Goal: Browse casually

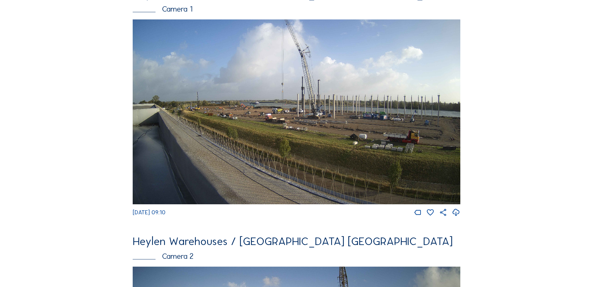
scroll to position [63, 0]
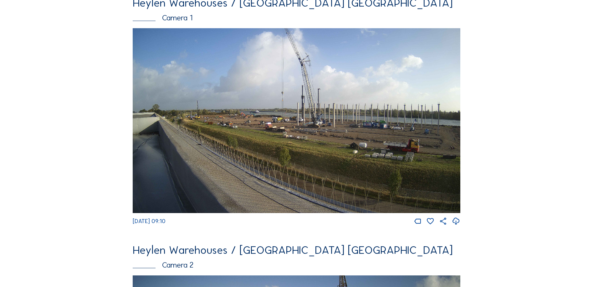
click at [290, 116] on img at bounding box center [297, 120] width 328 height 184
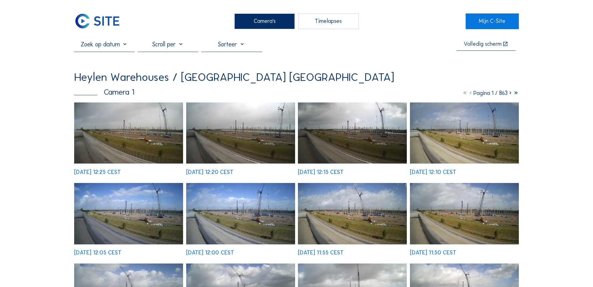
click at [111, 141] on img at bounding box center [128, 132] width 109 height 61
click at [159, 132] on img at bounding box center [128, 132] width 109 height 61
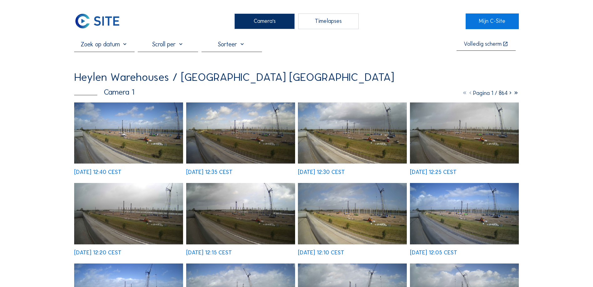
click at [135, 134] on img at bounding box center [128, 132] width 109 height 61
